Goal: Book appointment/travel/reservation

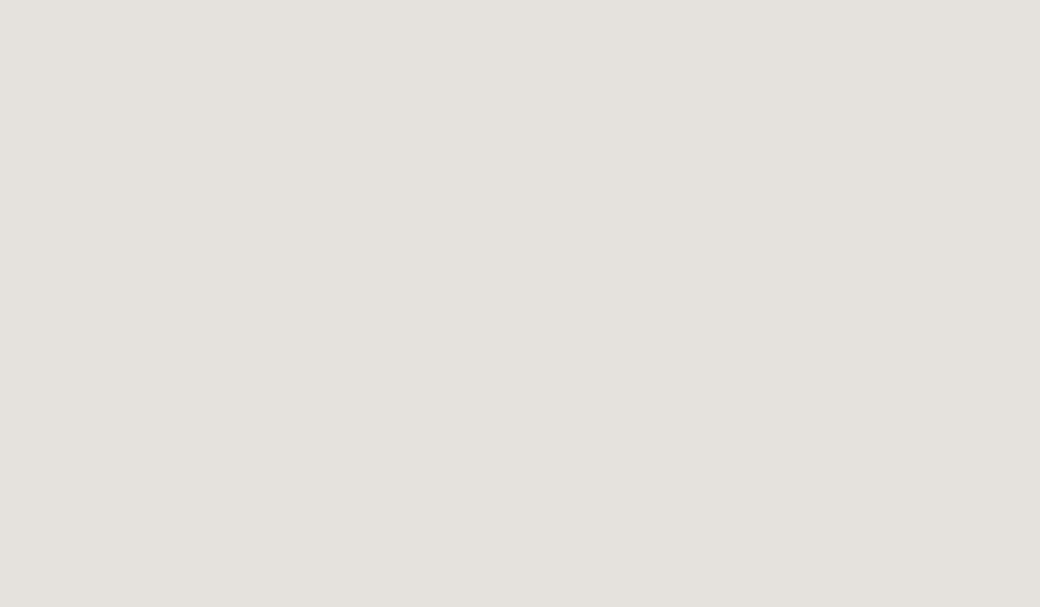
scroll to position [72, 0]
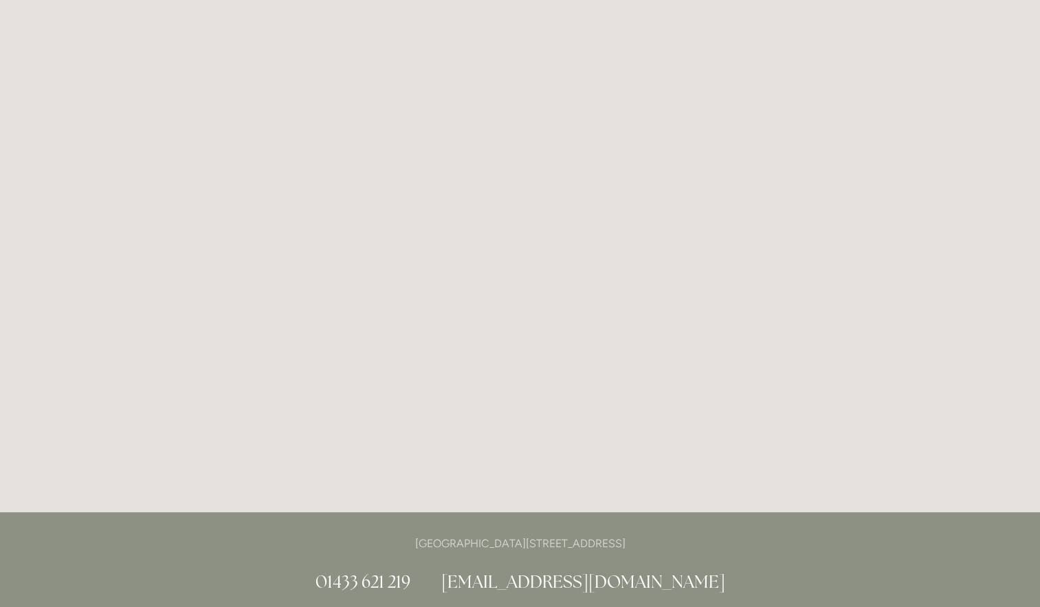
scroll to position [75, 0]
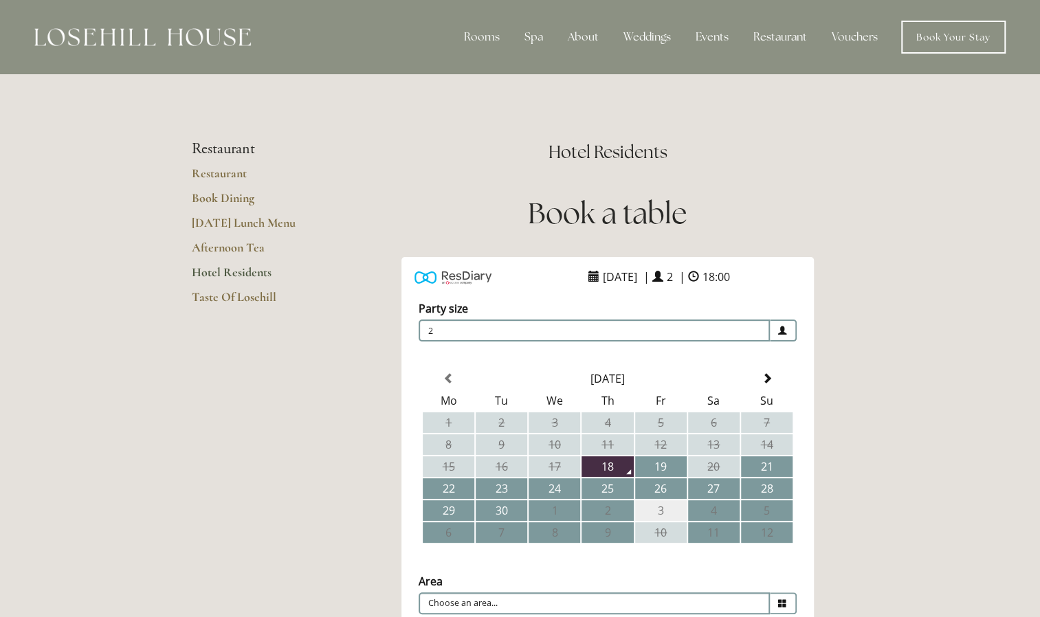
click at [670, 510] on td "3" at bounding box center [661, 511] width 52 height 21
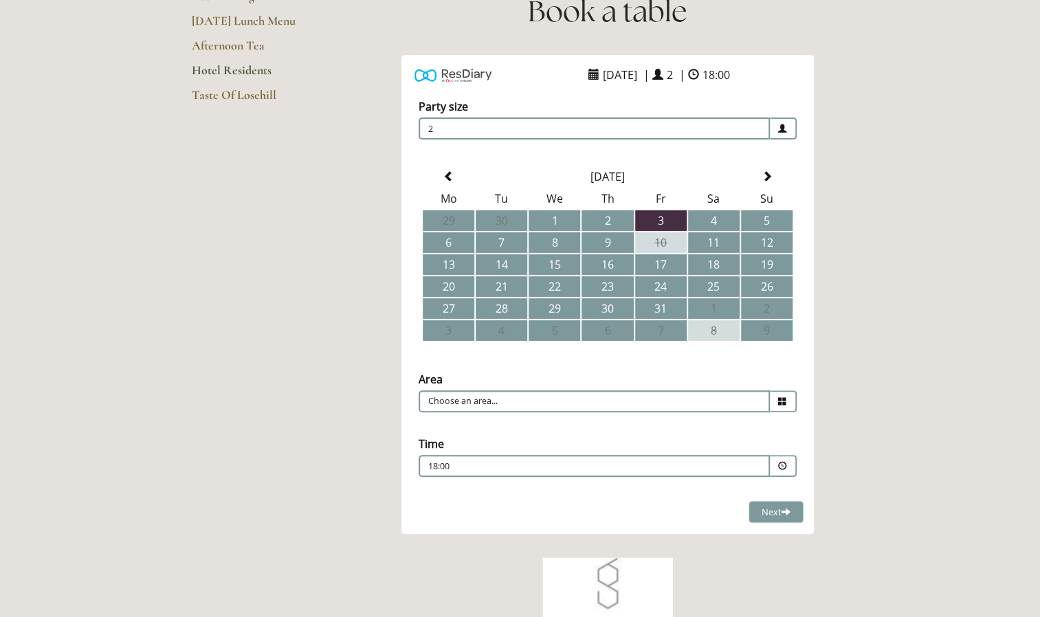
scroll to position [209, 0]
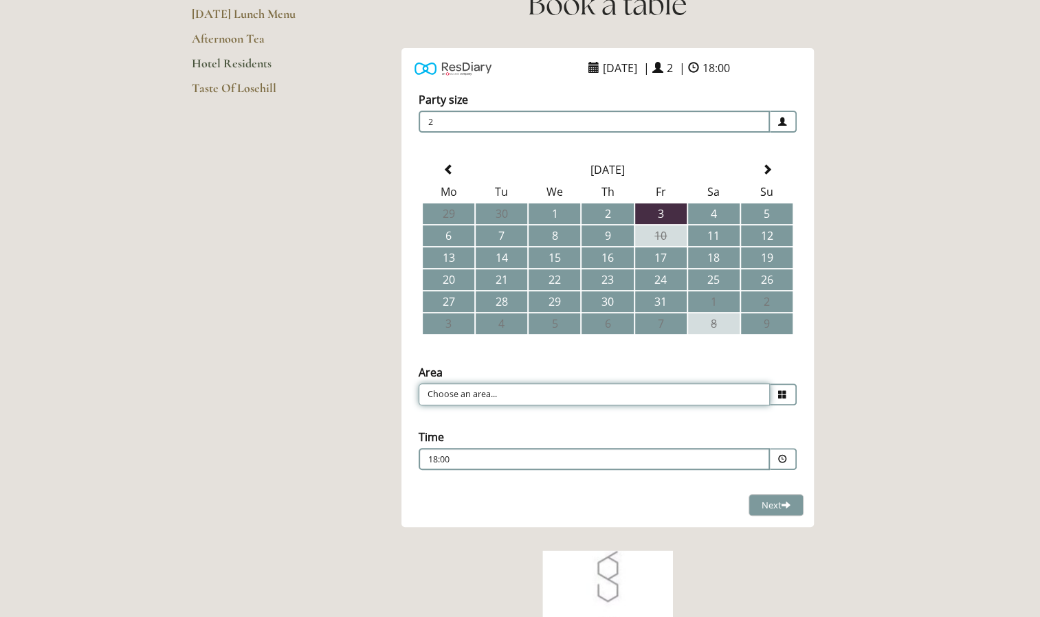
click at [470, 392] on input "Choose an area..." at bounding box center [594, 395] width 351 height 22
click at [466, 411] on li "Restaurant" at bounding box center [602, 415] width 366 height 19
type input "Restaurant"
click at [778, 459] on span at bounding box center [782, 459] width 9 height 9
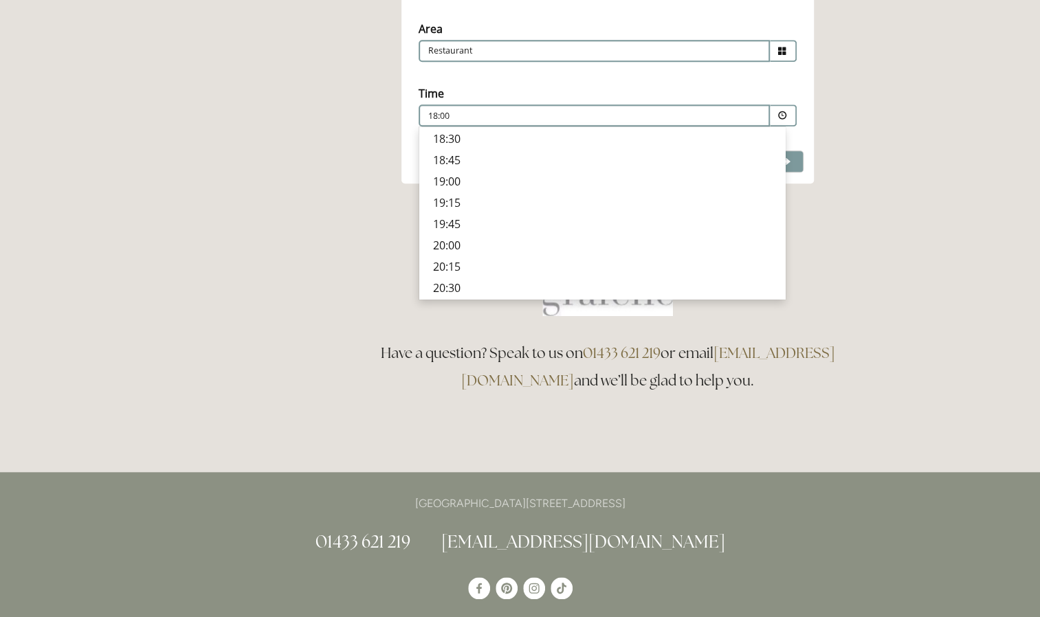
scroll to position [553, 0]
click at [465, 226] on p "19:45" at bounding box center [602, 224] width 338 height 15
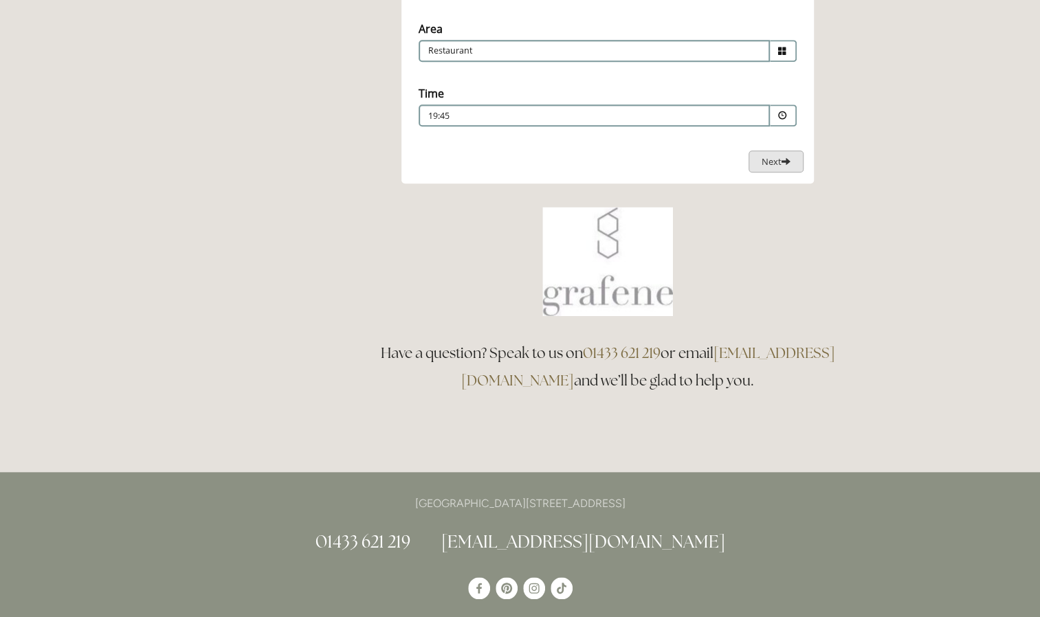
click at [780, 157] on span "Next" at bounding box center [776, 161] width 29 height 12
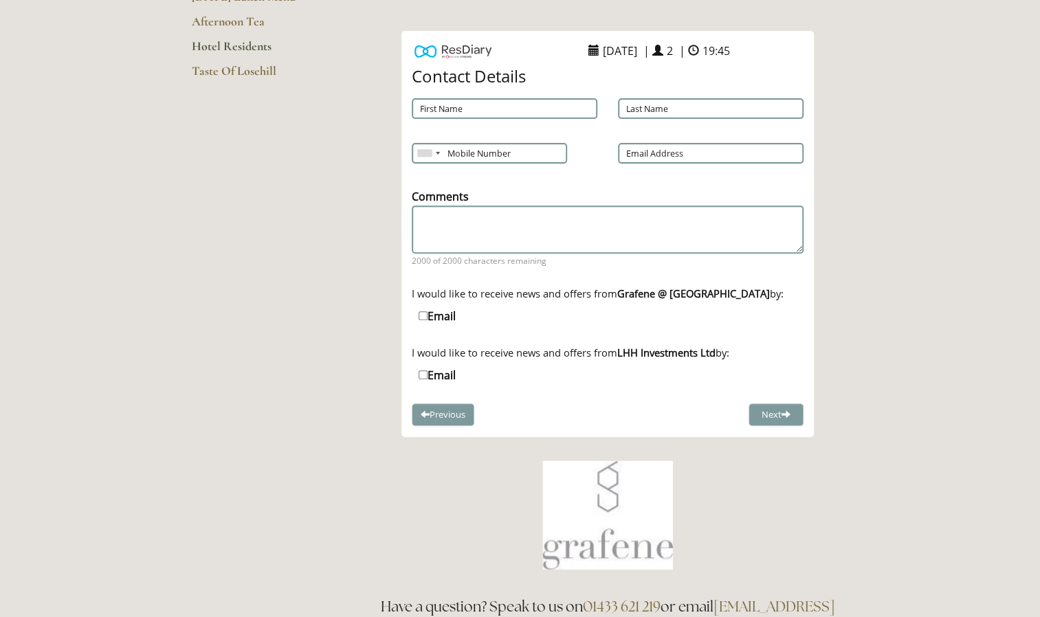
scroll to position [204, 0]
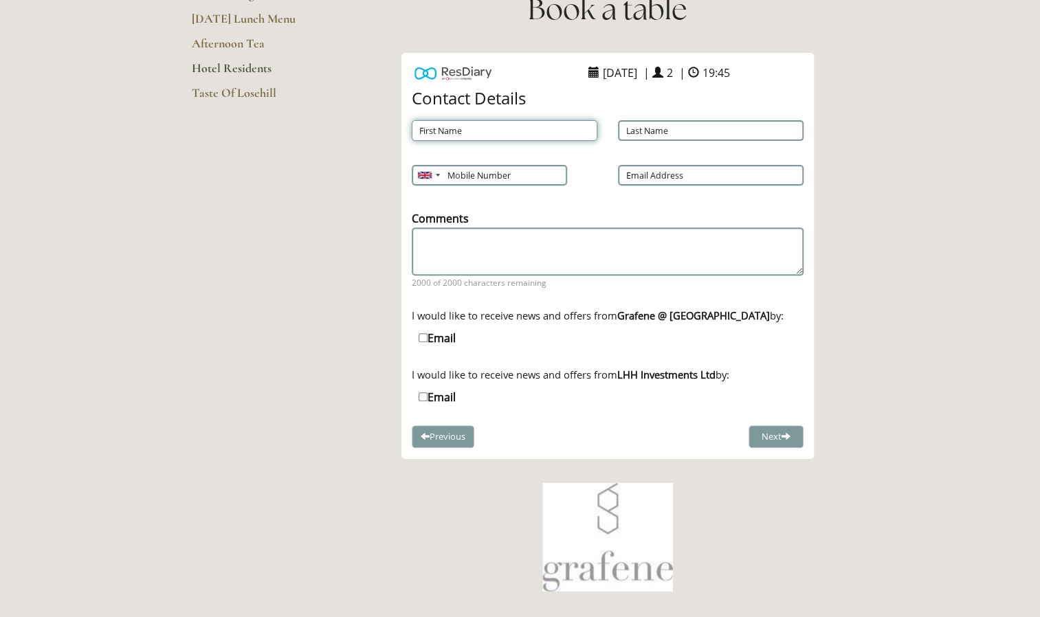
click at [439, 122] on input "First Name" at bounding box center [505, 130] width 186 height 21
type input "Joanne"
type input "Morland"
type input "07980519261"
type input "j-morland@sky.com"
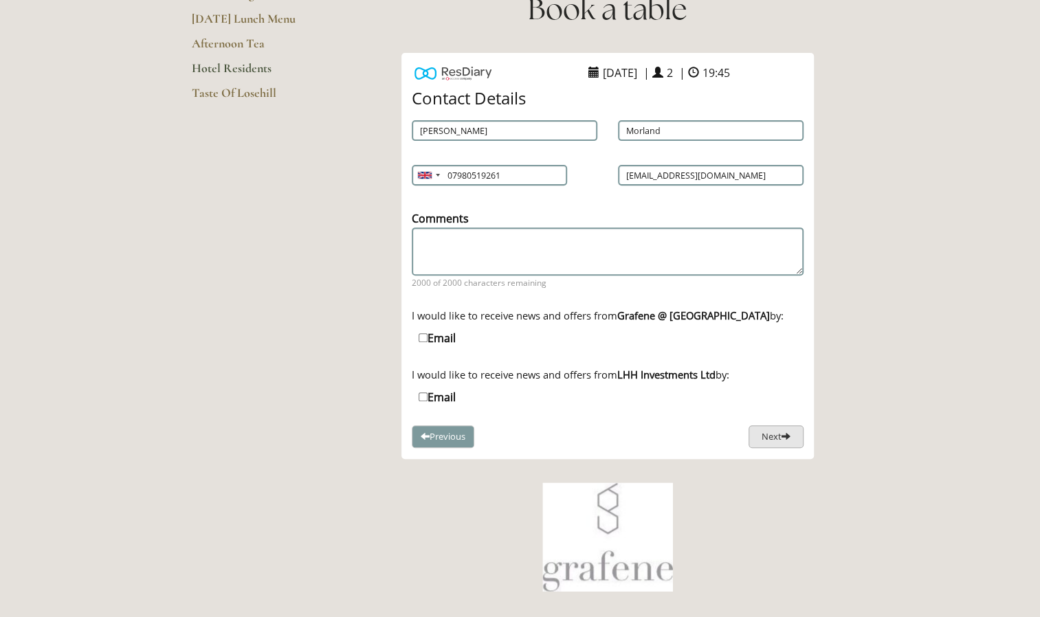
click at [777, 428] on button "Next" at bounding box center [776, 437] width 55 height 23
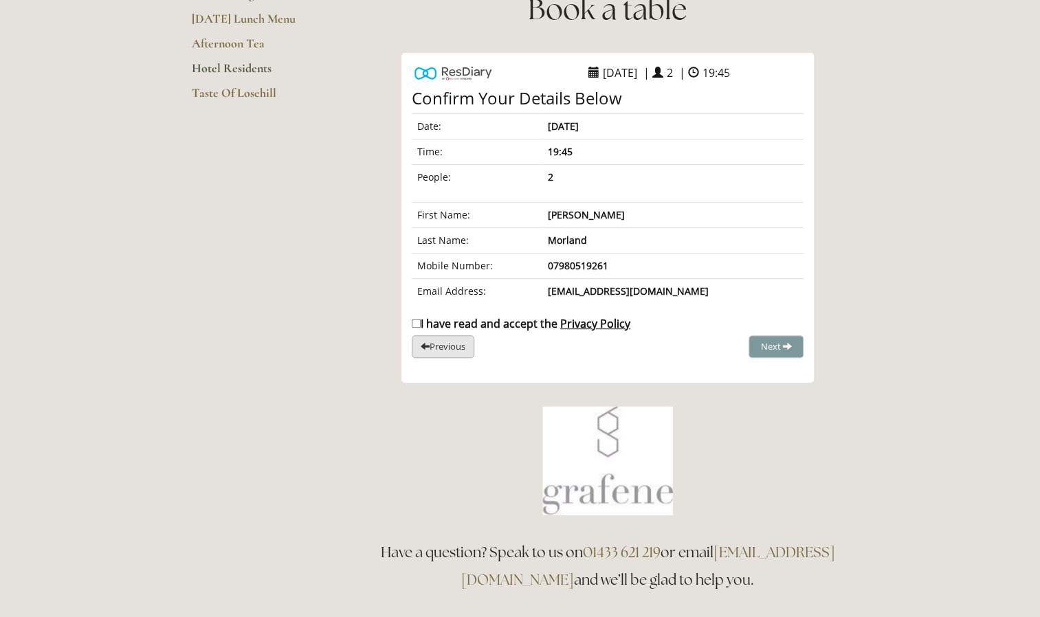
drag, startPoint x: 413, startPoint y: 325, endPoint x: 422, endPoint y: 353, distance: 29.8
click at [413, 325] on input "I have read and accept the Privacy Policy" at bounding box center [416, 323] width 9 height 9
checkbox input "true"
click at [723, 348] on span "Complete Booking" at bounding box center [746, 346] width 76 height 12
